Goal: Navigation & Orientation: Find specific page/section

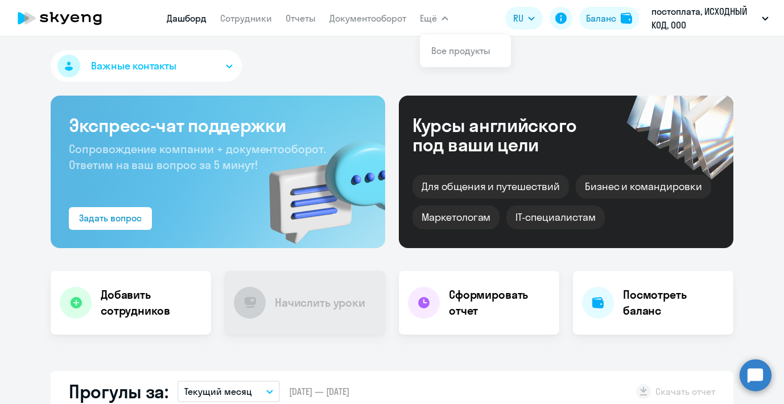
click at [428, 17] on span "Ещё" at bounding box center [428, 18] width 17 height 14
click at [392, 27] on nav "Дашборд Сотрудники Отчеты Документооборот" at bounding box center [287, 18] width 240 height 23
click at [383, 22] on link "Документооборот" at bounding box center [367, 18] width 77 height 11
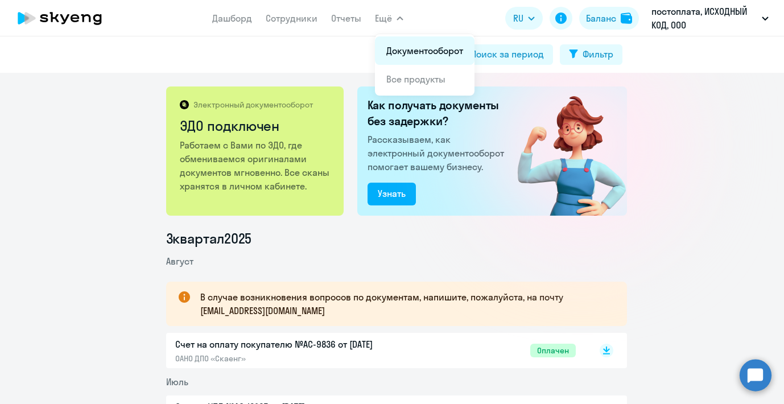
click at [401, 46] on link "Документооборот" at bounding box center [424, 50] width 77 height 11
